Goal: Check status: Check status

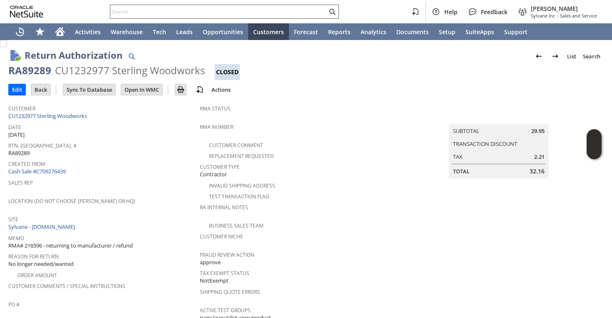
scroll to position [489, 0]
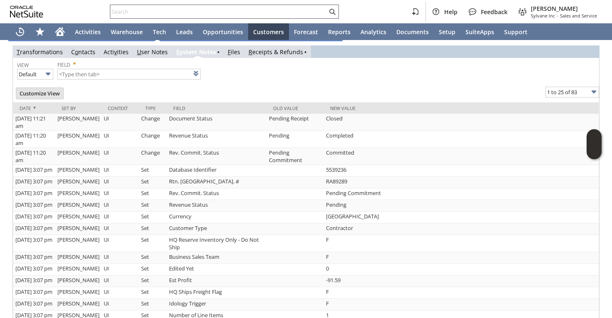
click at [201, 10] on input "text" at bounding box center [218, 12] width 217 height 10
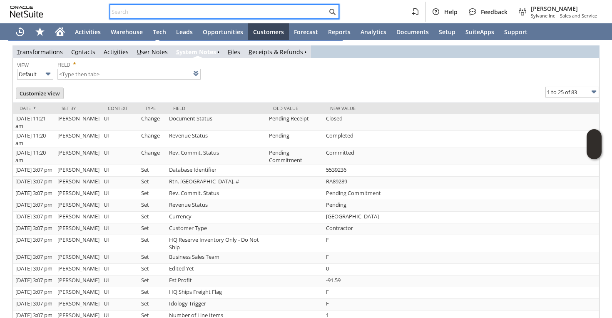
paste input "7064646140"
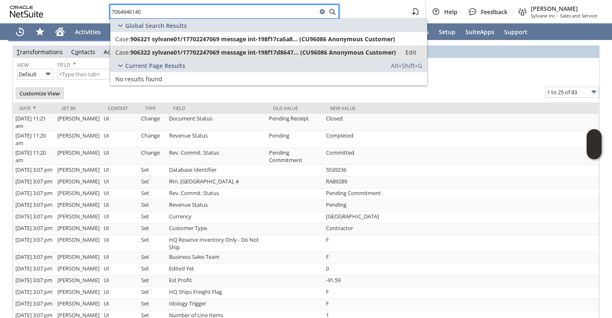
type input "7064646140"
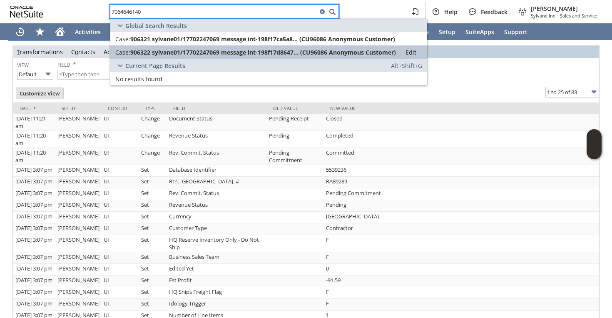
click at [177, 47] on link "Case: 906322 sylvane01/17702247069 message int-198f17d8647... (CU96086 Anonymou…" at bounding box center [268, 51] width 317 height 13
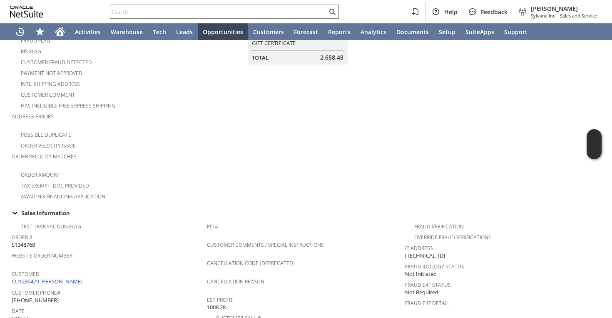
scroll to position [162, 0]
